Goal: Information Seeking & Learning: Compare options

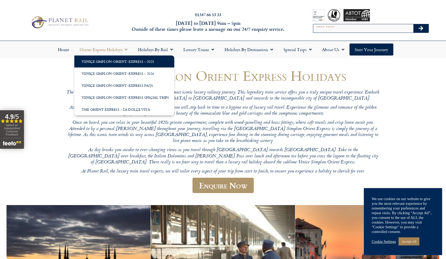
click at [124, 60] on link "Venice Simplon-Orient-Express – 2025" at bounding box center [124, 62] width 100 height 12
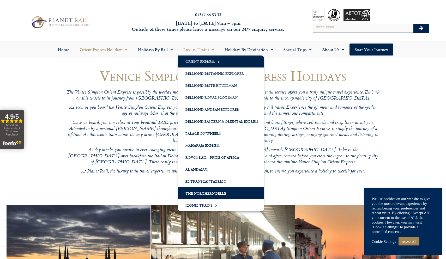
click at [203, 192] on link "The Northern Belle" at bounding box center [221, 193] width 86 height 12
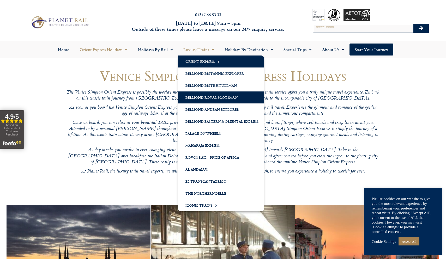
click at [223, 100] on link "Belmond Royal Scotsman" at bounding box center [221, 98] width 86 height 12
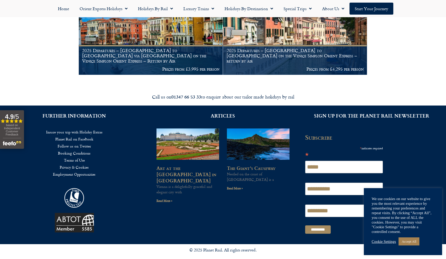
scroll to position [795, 0]
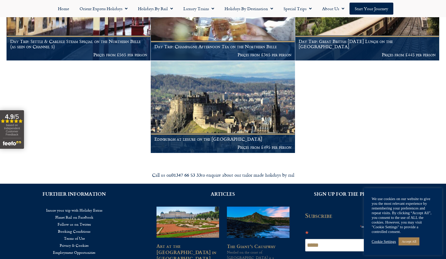
scroll to position [168, 0]
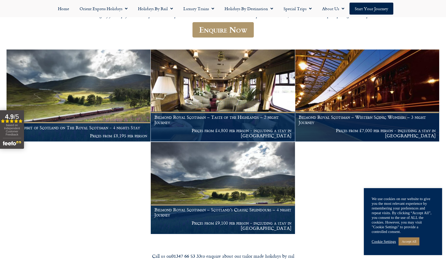
scroll to position [76, 0]
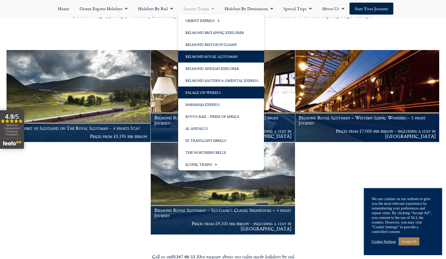
click at [207, 93] on link "Palace on Wheels" at bounding box center [221, 93] width 86 height 12
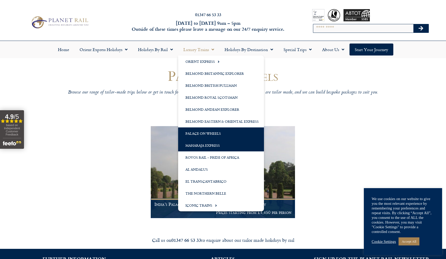
click at [216, 143] on link "Maharaja Express" at bounding box center [221, 146] width 86 height 12
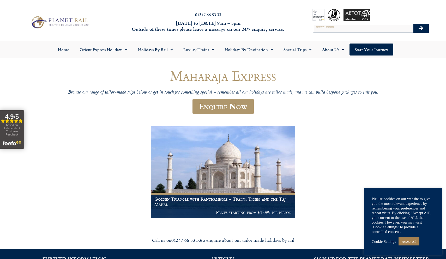
click at [107, 176] on div "Maharaja Express Browse our range of tailor-made trips below or get in touch fo…" at bounding box center [223, 143] width 433 height 151
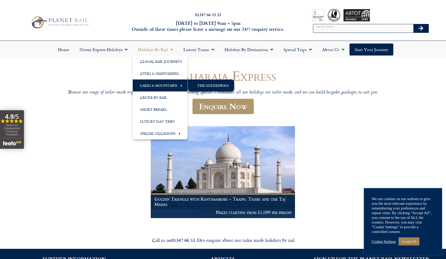
click at [204, 86] on link "The GoldenPass" at bounding box center [211, 86] width 46 height 12
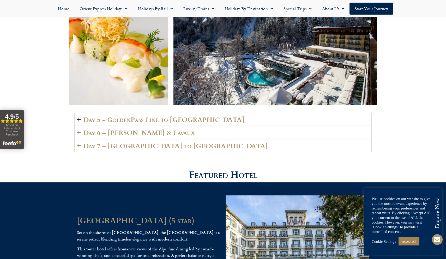
scroll to position [1158, 0]
